Goal: Find specific page/section: Find specific page/section

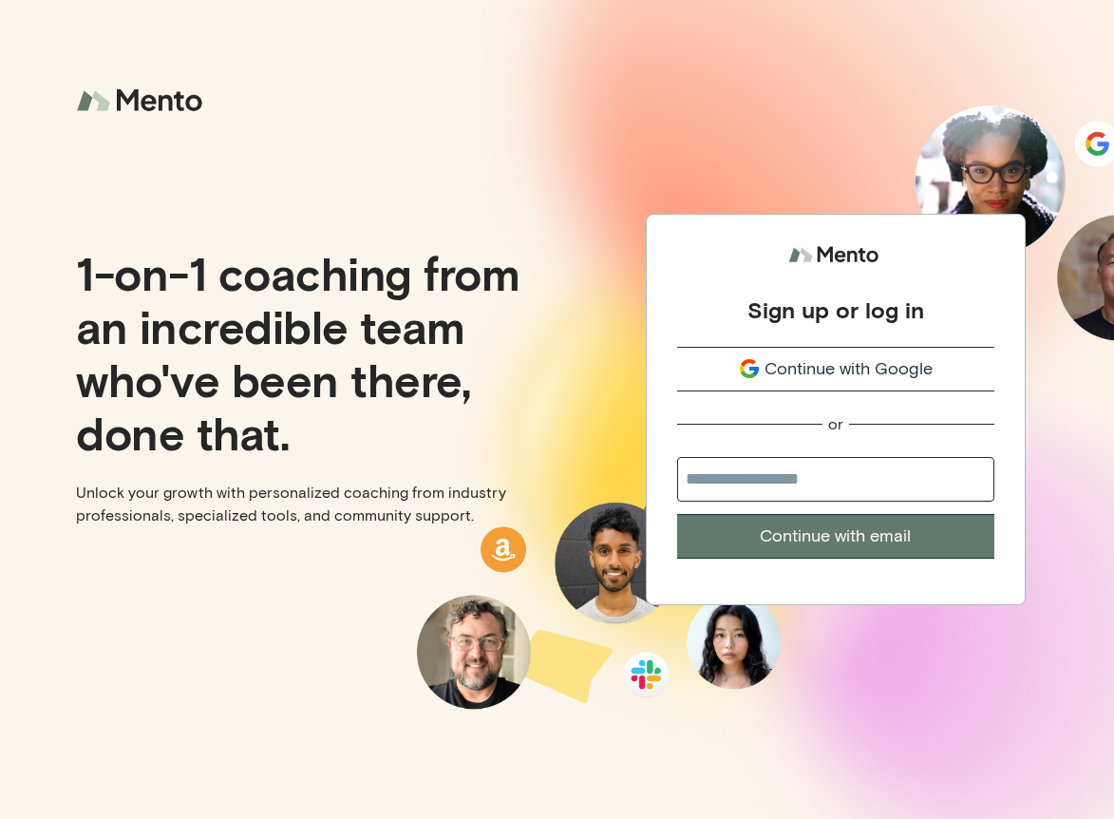
click at [856, 361] on span "Continue with Google" at bounding box center [849, 369] width 168 height 26
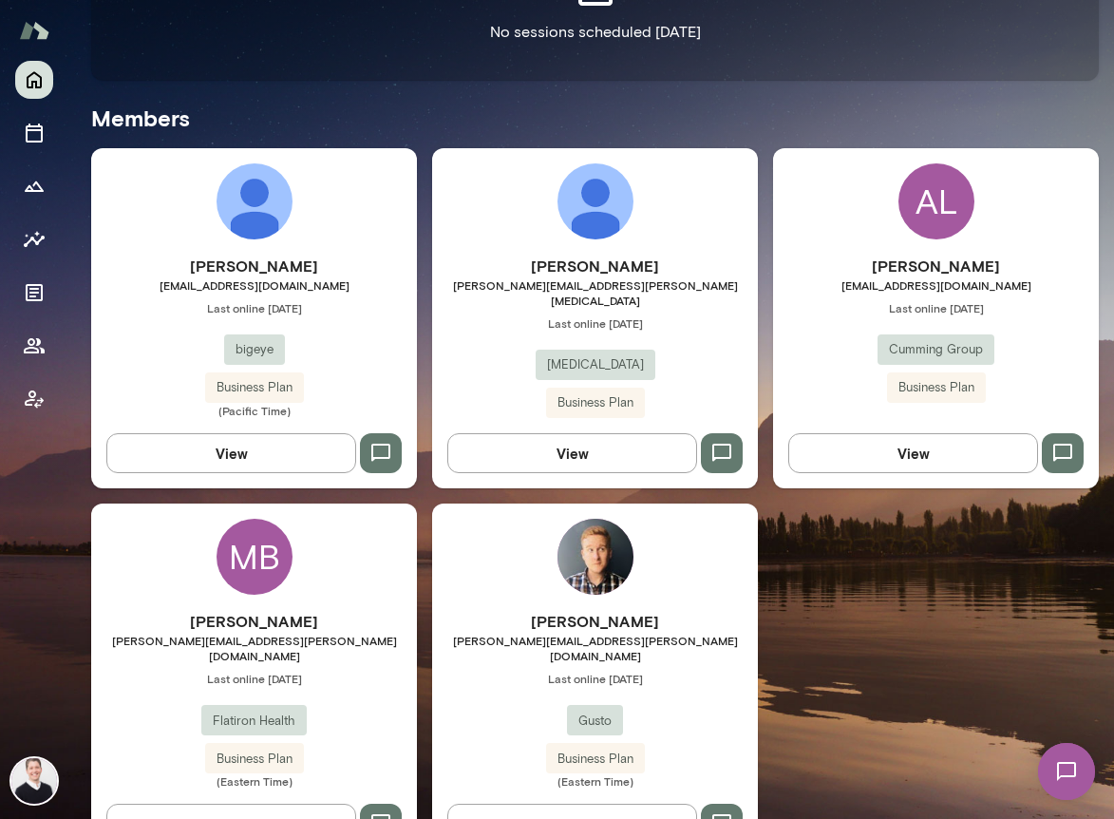
scroll to position [537, 0]
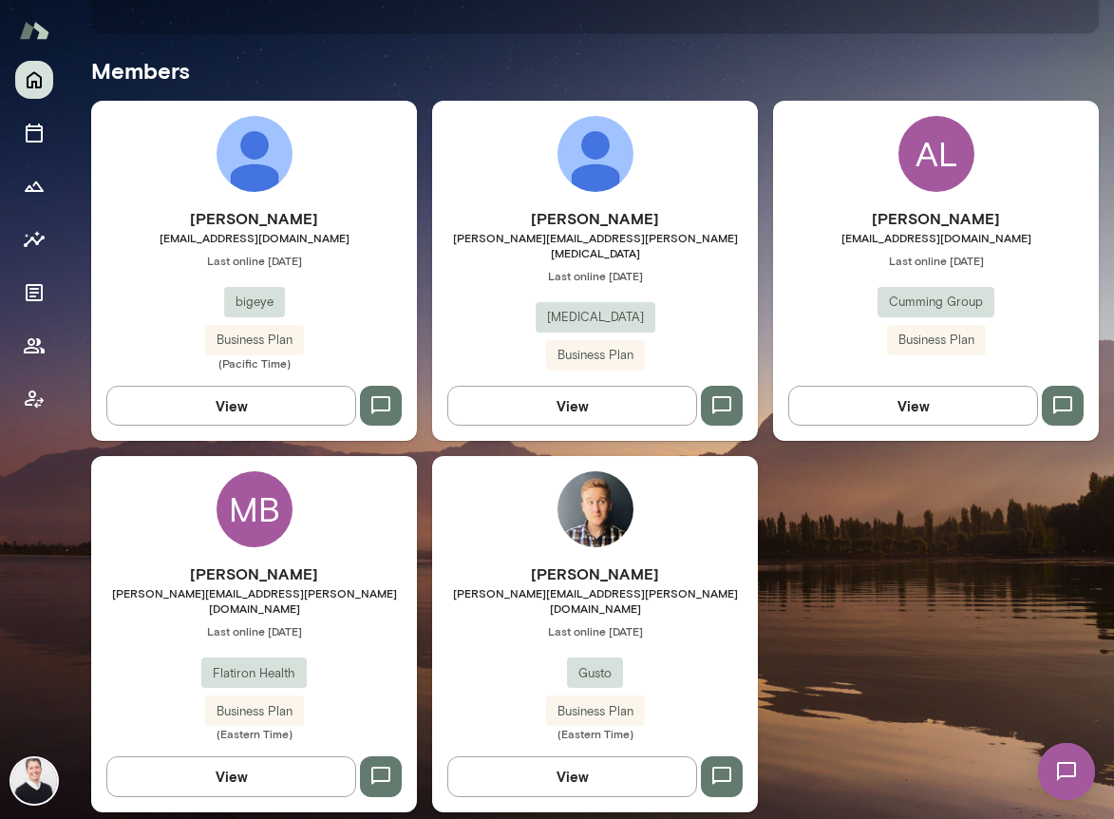
click at [659, 562] on h6 "[PERSON_NAME]" at bounding box center [595, 573] width 326 height 23
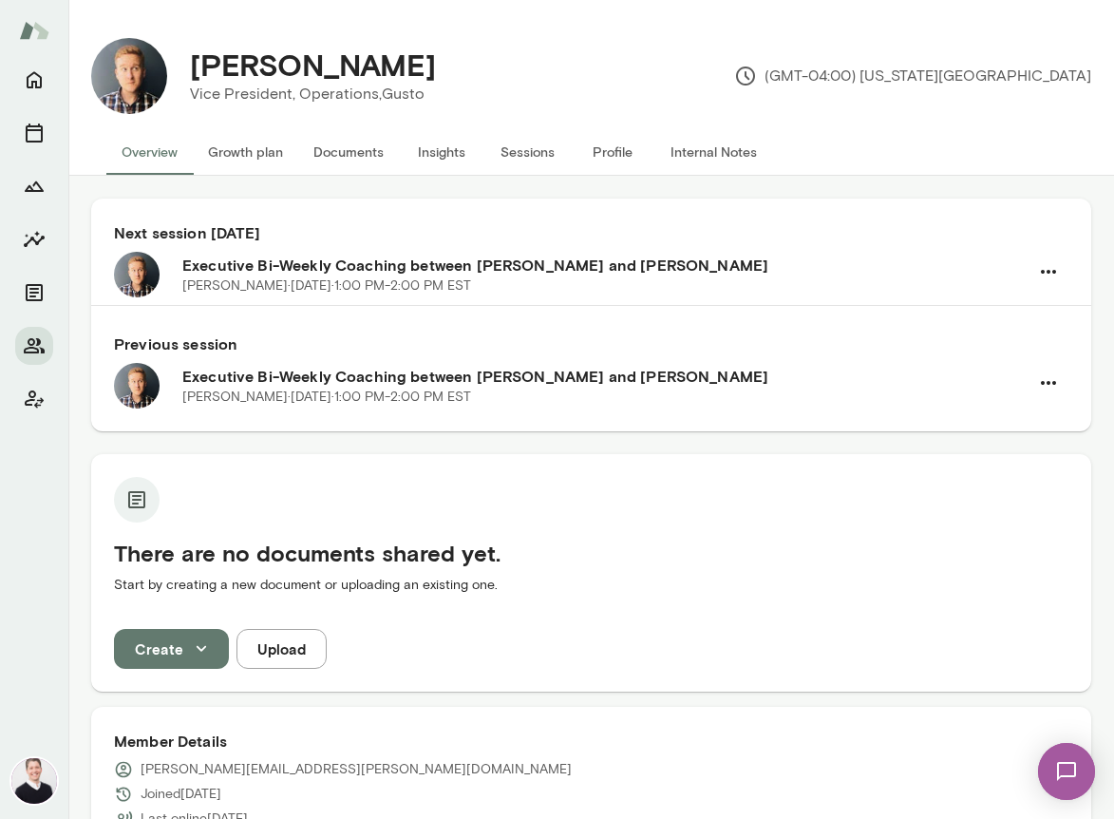
click at [541, 148] on button "Sessions" at bounding box center [526, 152] width 85 height 46
